Goal: Transaction & Acquisition: Obtain resource

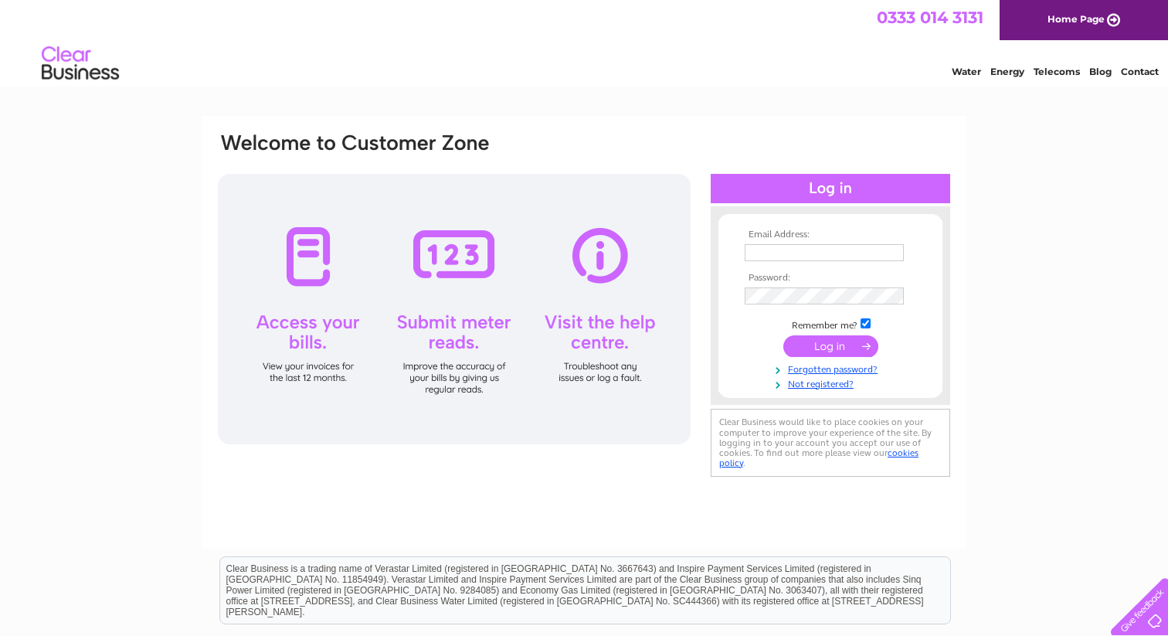
type input "anishandpartner@gmail.com"
click at [827, 347] on input "submit" at bounding box center [831, 346] width 95 height 22
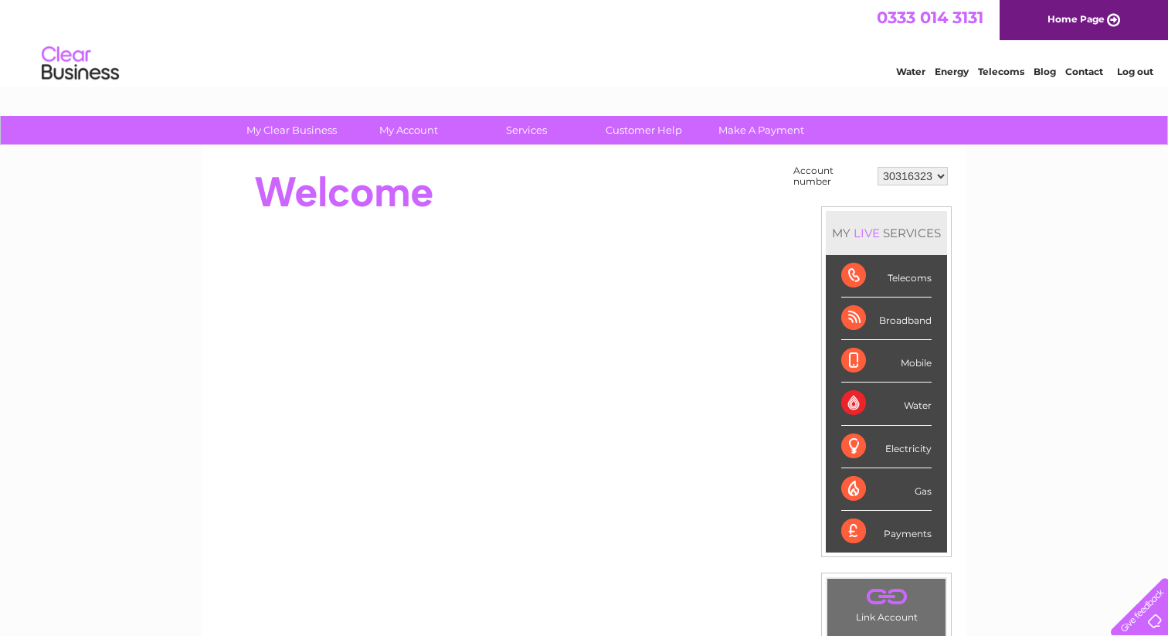
click at [930, 179] on select "30316323 30317789" at bounding box center [913, 176] width 70 height 19
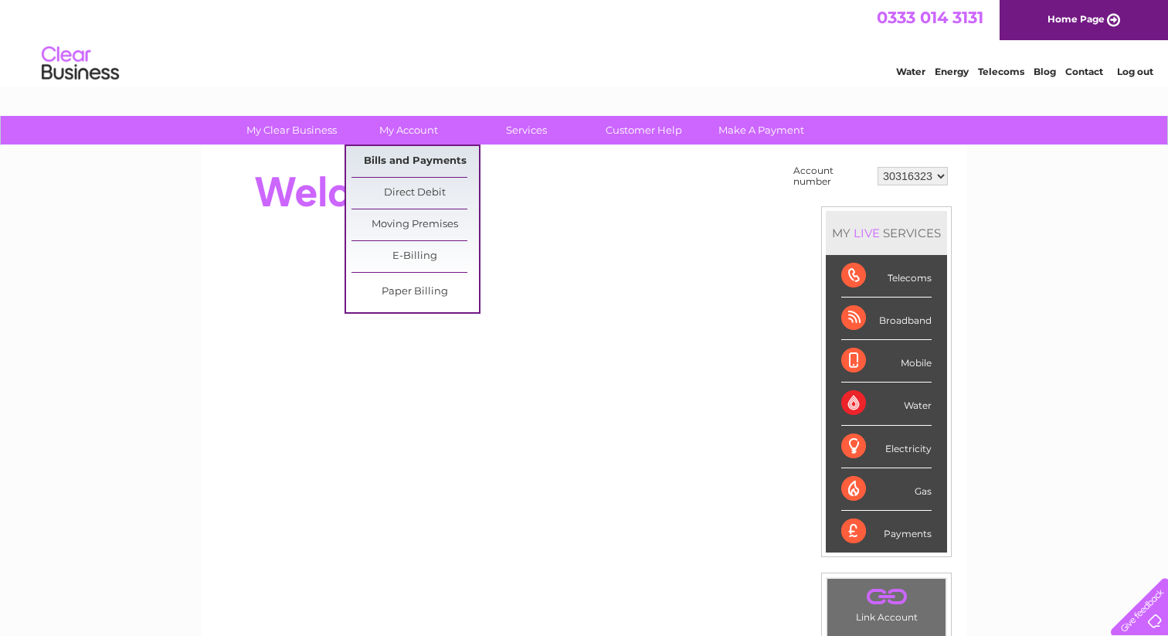
click at [403, 156] on link "Bills and Payments" at bounding box center [416, 161] width 128 height 31
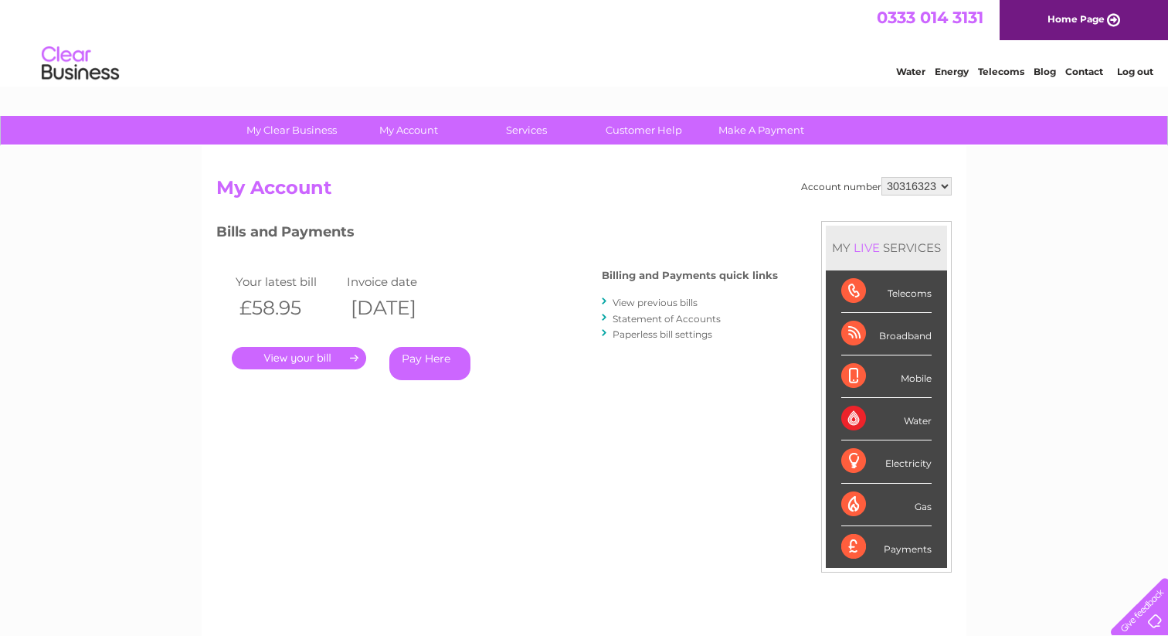
click at [937, 186] on select "30316323 30317789" at bounding box center [917, 186] width 70 height 19
click at [926, 192] on select "30316323 30317789" at bounding box center [917, 186] width 70 height 19
select select "30317789"
click at [882, 177] on select "30316323 30317789" at bounding box center [917, 186] width 70 height 19
click at [321, 356] on link "." at bounding box center [299, 358] width 134 height 22
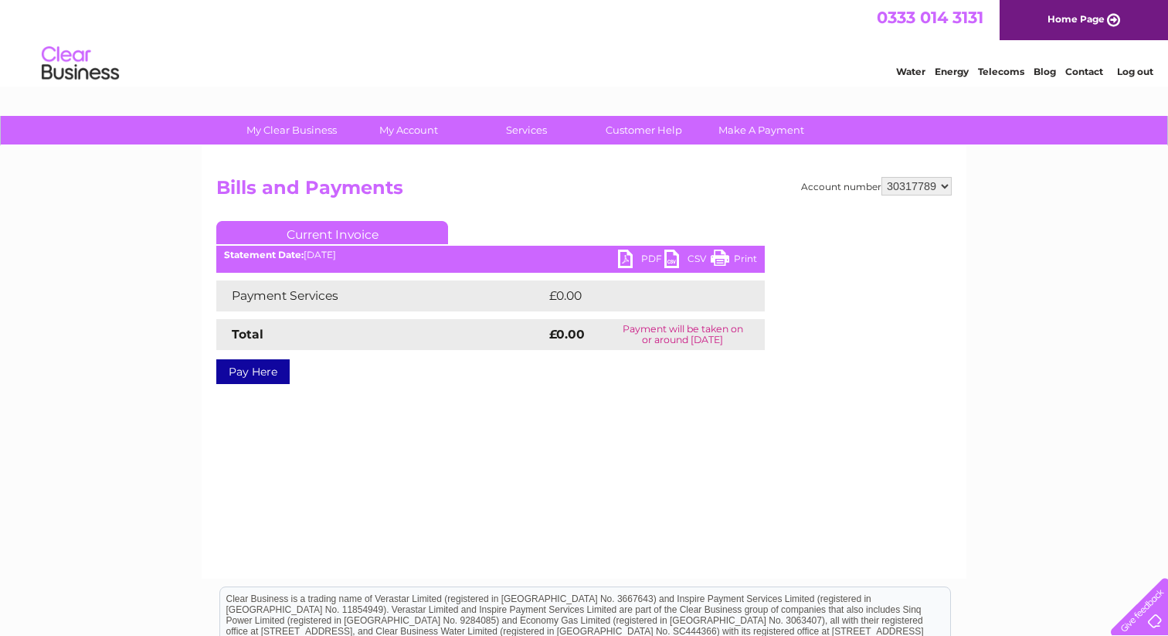
click at [638, 260] on link "PDF" at bounding box center [641, 261] width 46 height 22
click at [767, 216] on div "Account number 30316323 30317789 Bills and Payments Current Invoice PDF CSV Pri…" at bounding box center [584, 292] width 736 height 230
click at [925, 182] on select "30316323 30317789" at bounding box center [917, 186] width 70 height 19
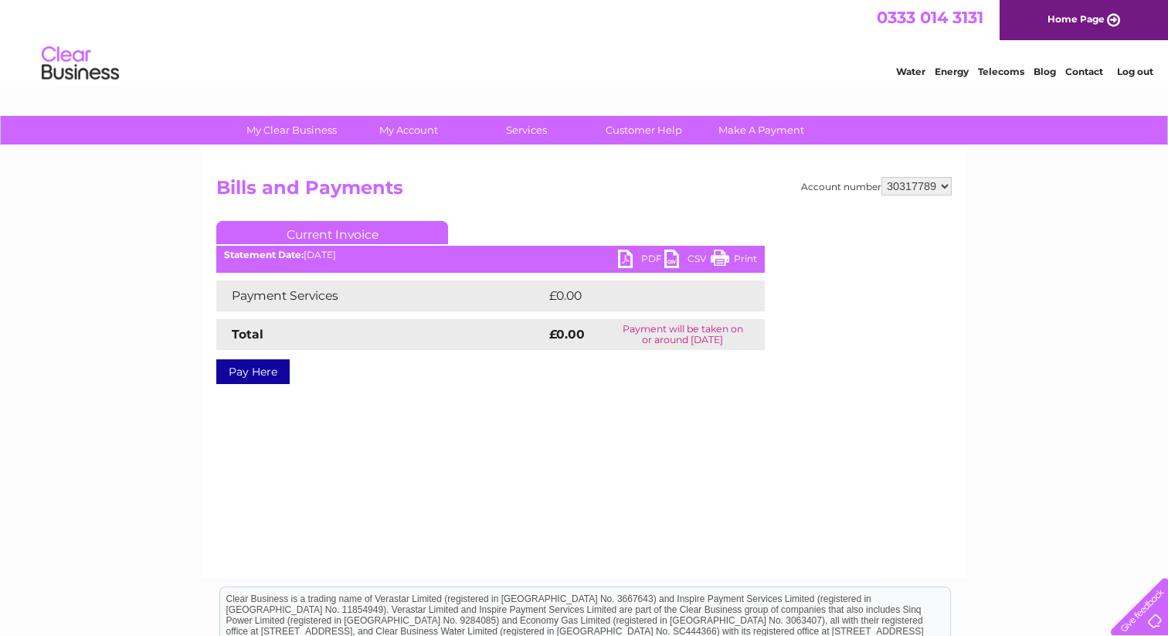
select select "30316323"
click at [882, 177] on select "30316323 30317789" at bounding box center [917, 186] width 70 height 19
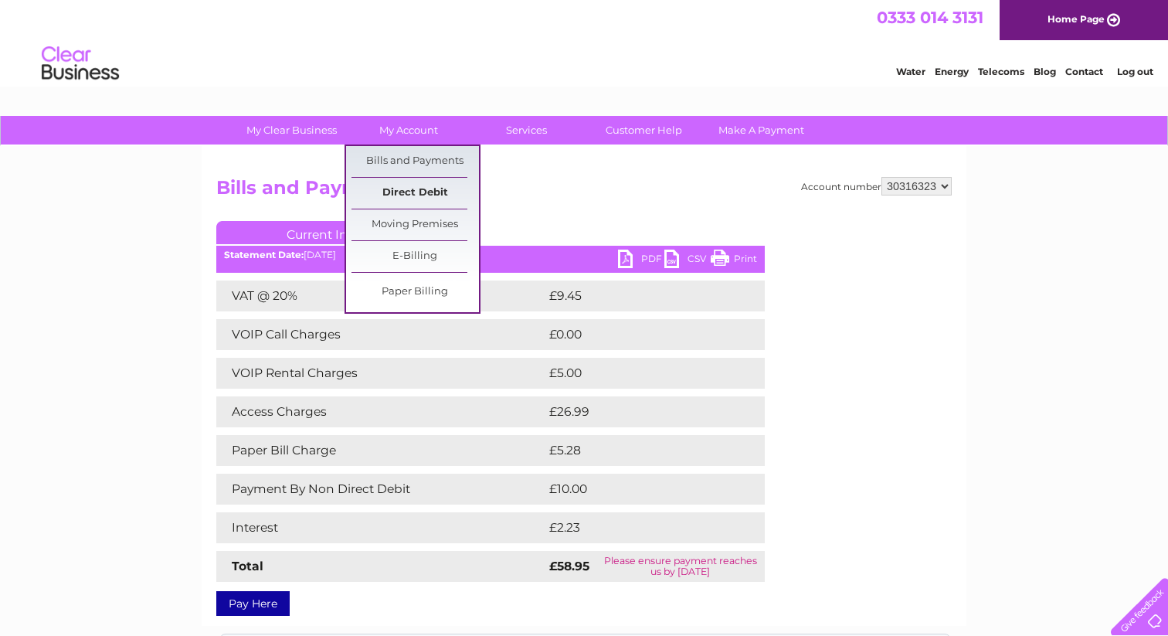
click at [427, 190] on link "Direct Debit" at bounding box center [416, 193] width 128 height 31
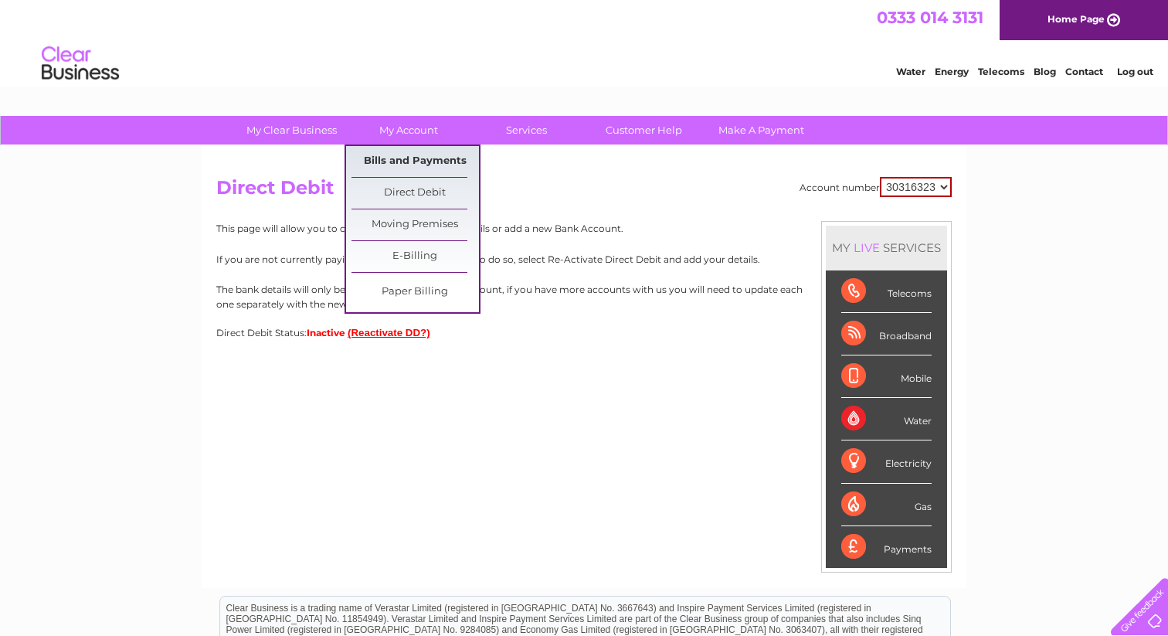
click at [393, 162] on link "Bills and Payments" at bounding box center [416, 161] width 128 height 31
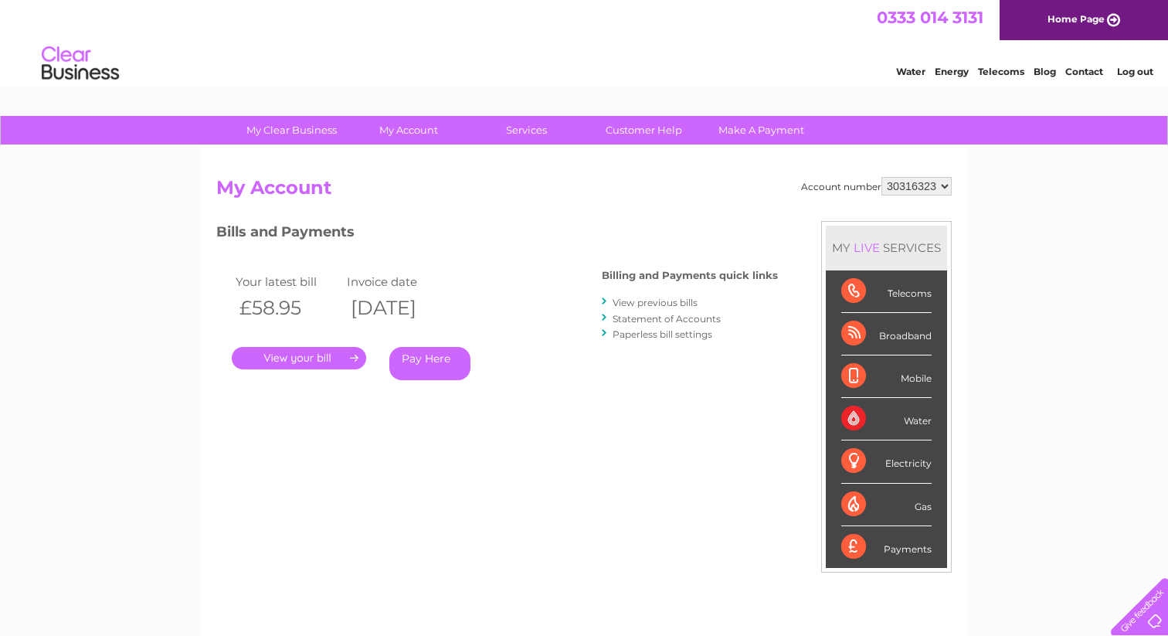
click at [294, 364] on link "." at bounding box center [299, 358] width 134 height 22
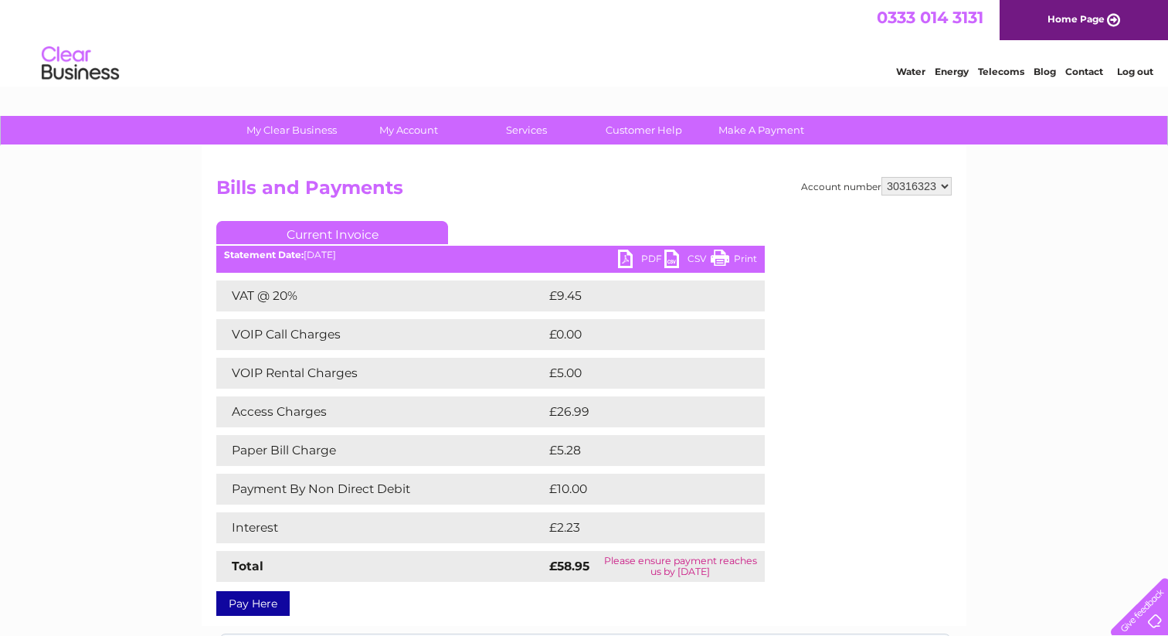
click at [641, 257] on link "PDF" at bounding box center [641, 261] width 46 height 22
click at [643, 257] on link "PDF" at bounding box center [641, 261] width 46 height 22
